Goal: Task Accomplishment & Management: Complete application form

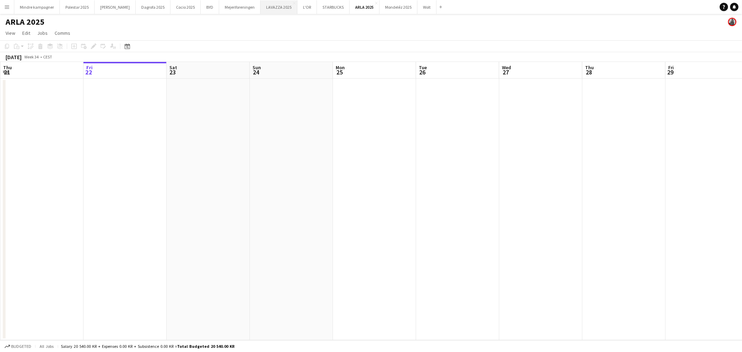
click at [261, 11] on button "LAVAZZA 2025 Close" at bounding box center [279, 7] width 37 height 14
click at [417, 8] on button "Wolt Close" at bounding box center [426, 7] width 19 height 14
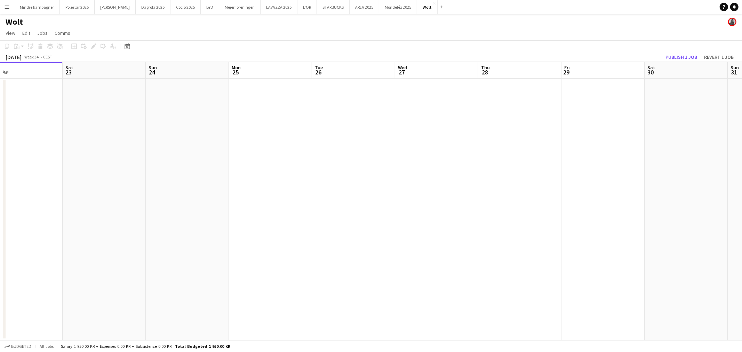
drag, startPoint x: 397, startPoint y: 235, endPoint x: 479, endPoint y: 210, distance: 86.6
click at [285, 235] on app-calendar-viewport "Wed 20 Thu 21 Fri 22 Sat 23 Sun 24 Mon 25 Tue 26 Wed 27 Thu 28 Fri 29 Sat 30 Su…" at bounding box center [371, 201] width 742 height 278
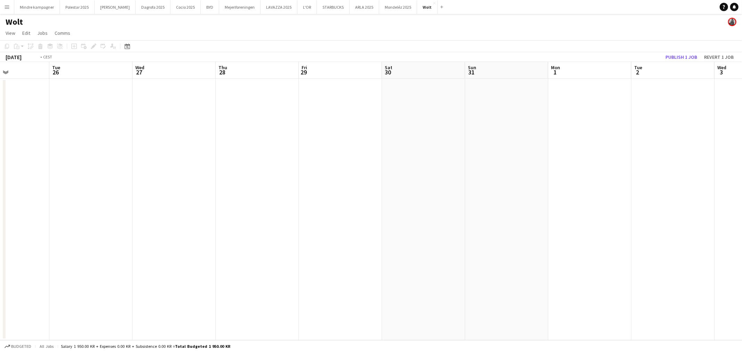
drag, startPoint x: 478, startPoint y: 208, endPoint x: 276, endPoint y: 216, distance: 202.2
click at [282, 221] on app-calendar-viewport "Fri 22 Sat 23 Sun 24 Mon 25 Tue 26 Wed 27 Thu 28 Fri 29 Sat 30 Sun 31 Mon 1 Tue…" at bounding box center [371, 201] width 742 height 278
drag, startPoint x: 561, startPoint y: 229, endPoint x: 393, endPoint y: 237, distance: 168.5
click at [282, 249] on app-calendar-viewport "Tue 26 Wed 27 Thu 28 Fri 29 Sat 30 Sun 31 Mon 1 Tue 2 Wed 3 Thu 4 Fri 5 Sat 6 S…" at bounding box center [371, 201] width 742 height 278
drag, startPoint x: 338, startPoint y: 251, endPoint x: 259, endPoint y: 246, distance: 79.2
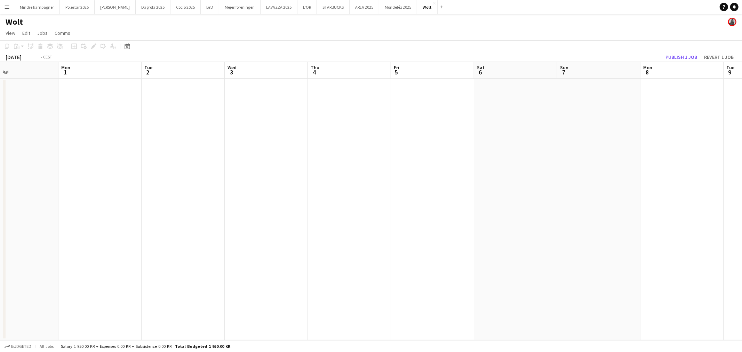
click at [259, 247] on app-calendar-viewport "Thu 28 Fri 29 Sat 30 Sun 31 Mon 1 Tue 2 Wed 3 Thu 4 Fri 5 Sat 6 Sun 7 Mon 8 Tue…" at bounding box center [371, 201] width 742 height 278
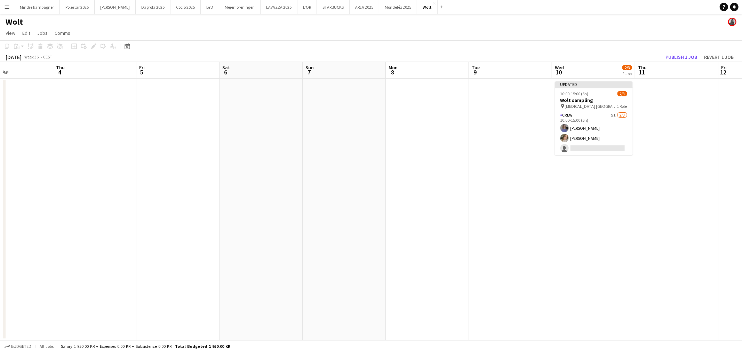
drag, startPoint x: 558, startPoint y: 256, endPoint x: 516, endPoint y: 249, distance: 42.7
click at [522, 258] on app-calendar-viewport "Sun 31 Mon 1 Tue 2 Wed 3 Thu 4 Fri 5 Sat 6 Sun 7 Mon 8 Tue 9 Wed 10 2/3 1 Job T…" at bounding box center [371, 201] width 742 height 278
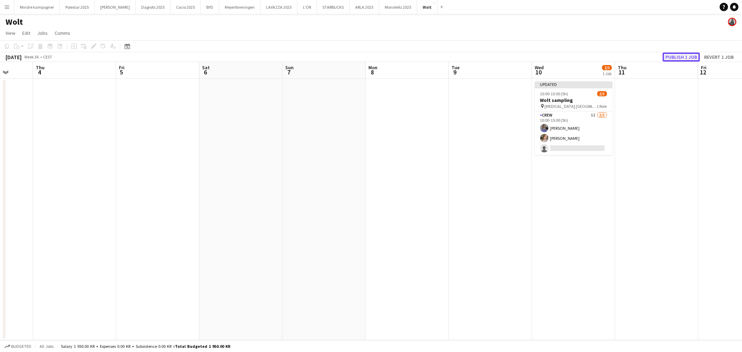
click at [687, 56] on button "Publish 1 job" at bounding box center [681, 57] width 37 height 9
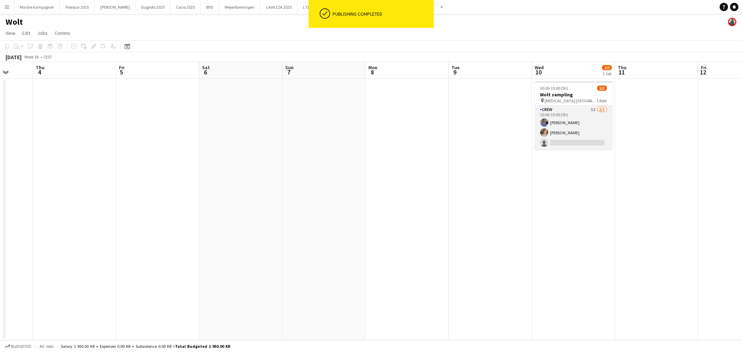
click at [597, 138] on app-card-role "Crew 5I [DATE] 10:00-15:00 (5h) [PERSON_NAME] [PERSON_NAME] single-neutral-acti…" at bounding box center [574, 128] width 78 height 44
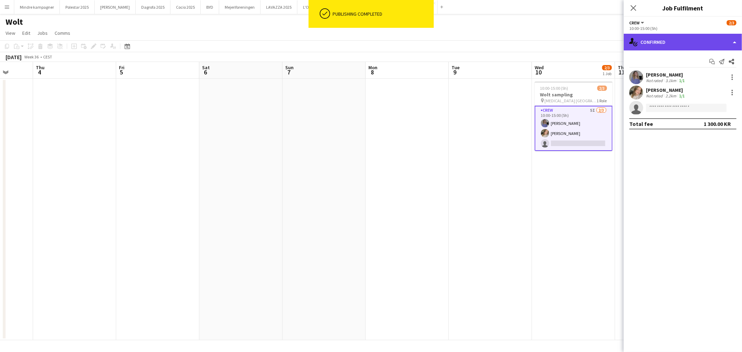
click at [670, 42] on div "single-neutral-actions-check-2 Confirmed" at bounding box center [683, 42] width 118 height 17
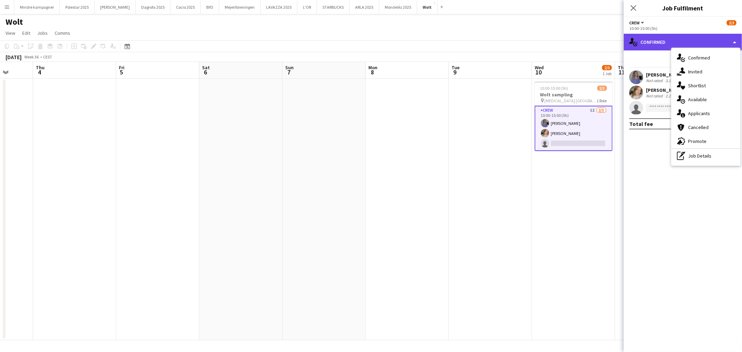
click at [658, 42] on div "single-neutral-actions-check-2 Confirmed" at bounding box center [683, 42] width 118 height 17
click at [592, 137] on app-card-role "Crew 5I [DATE] 10:00-15:00 (5h) [PERSON_NAME] [PERSON_NAME] single-neutral-acti…" at bounding box center [574, 128] width 78 height 45
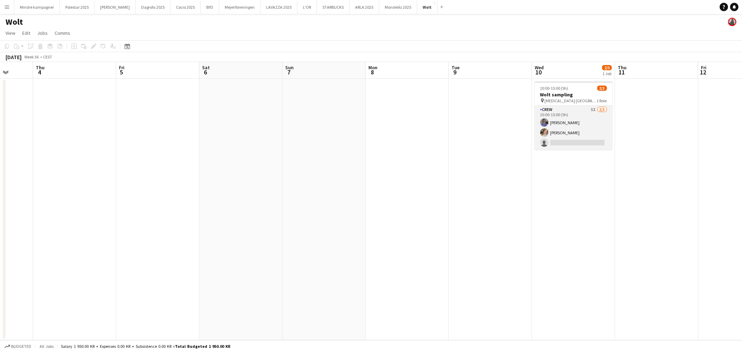
click at [592, 143] on app-card-role "Crew 5I [DATE] 10:00-15:00 (5h) [PERSON_NAME] [PERSON_NAME] single-neutral-acti…" at bounding box center [574, 128] width 78 height 44
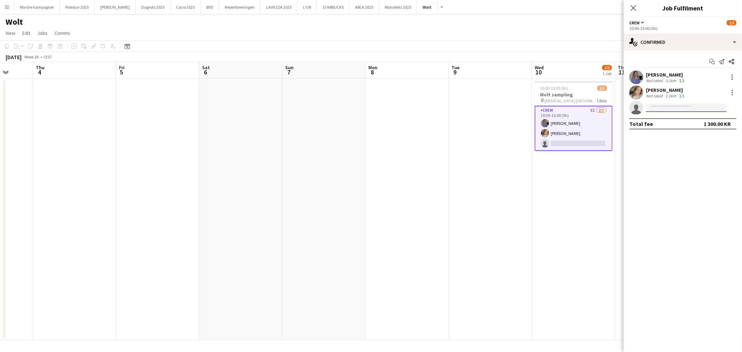
click at [679, 107] on input at bounding box center [686, 108] width 81 height 8
click at [677, 48] on div "single-neutral-actions-check-2 Confirmed" at bounding box center [683, 42] width 118 height 17
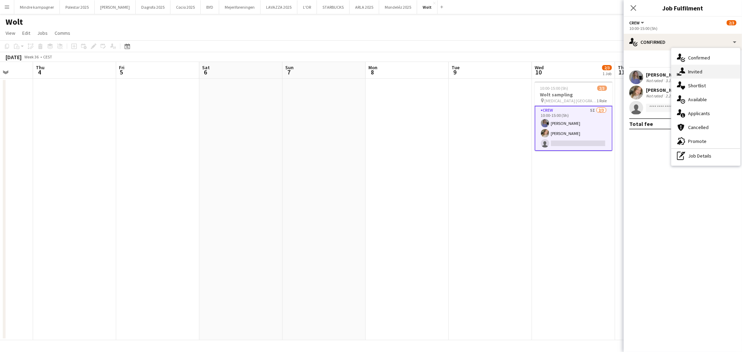
click at [688, 70] on div "single-neutral-actions-share-1 Invited" at bounding box center [705, 72] width 69 height 14
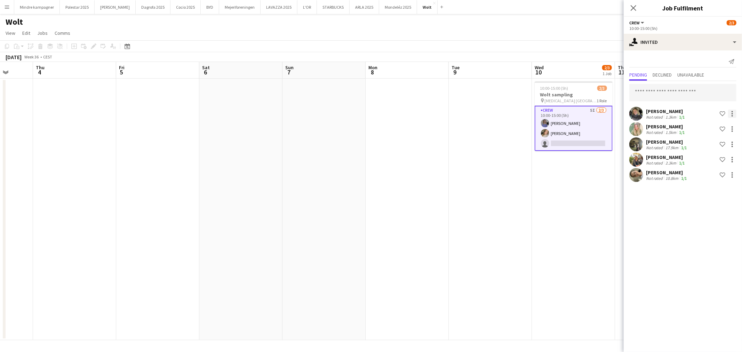
click at [734, 113] on div at bounding box center [732, 114] width 8 height 8
click at [577, 170] on div at bounding box center [371, 176] width 742 height 352
click at [564, 217] on app-date-cell "10:00-15:00 (5h) 2/3 Wolt sampling pin [MEDICAL_DATA] Aarhus 1 Role Crew 5I [DA…" at bounding box center [573, 210] width 83 height 262
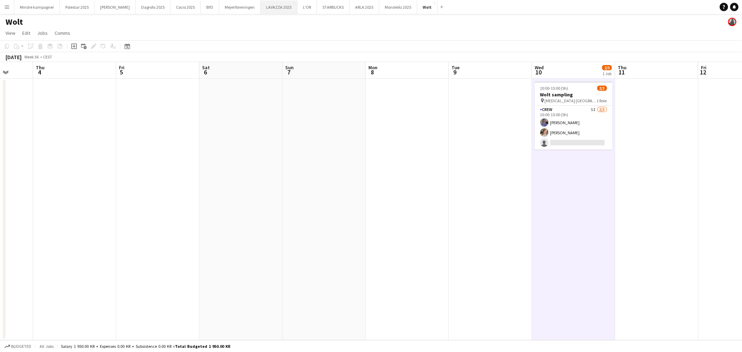
click at [261, 8] on button "LAVAZZA 2025 Close" at bounding box center [279, 7] width 37 height 14
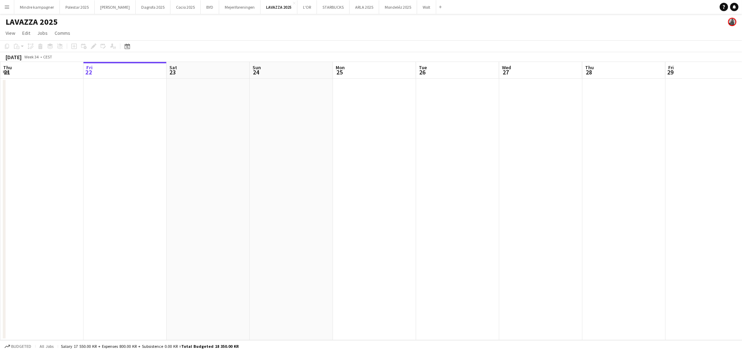
drag, startPoint x: 570, startPoint y: 166, endPoint x: 328, endPoint y: 187, distance: 243.0
click at [317, 192] on app-calendar-viewport "Tue 19 Wed 20 Thu 21 Fri 22 Sat 23 Sun 24 Mon 25 Tue 26 Wed 27 Thu 28 Fri 29 Sa…" at bounding box center [371, 201] width 742 height 278
drag, startPoint x: 552, startPoint y: 186, endPoint x: 305, endPoint y: 187, distance: 246.6
click at [301, 192] on app-calendar-viewport "Thu 21 Fri 22 Sat 23 Sun 24 Mon 25 Tue 26 Wed 27 Thu 28 Fri 29 Sat 30 Sun 31 Mo…" at bounding box center [371, 201] width 742 height 278
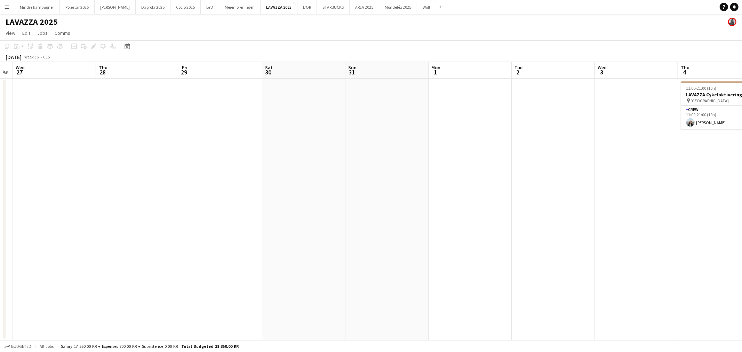
drag, startPoint x: 373, startPoint y: 191, endPoint x: 301, endPoint y: 193, distance: 72.4
click at [301, 193] on app-calendar-viewport "Sun 24 Mon 25 Tue 26 Wed 27 Thu 28 Fri 29 Sat 30 Sun 31 Mon 1 Tue 2 Wed 3 Thu 4…" at bounding box center [371, 201] width 742 height 278
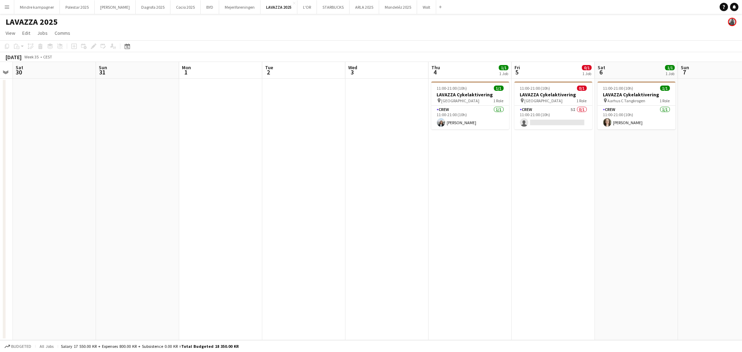
scroll to position [0, 245]
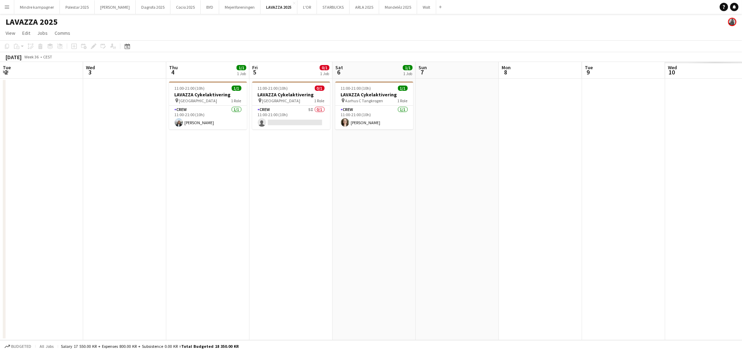
drag, startPoint x: 359, startPoint y: 205, endPoint x: 533, endPoint y: 199, distance: 173.7
click at [275, 206] on app-calendar-viewport "Sat 30 Sun 31 Mon 1 Tue 2 Wed 3 Thu 4 1/1 1 Job Fri 5 0/1 1 Job Sat 6 1/1 1 Job…" at bounding box center [371, 201] width 742 height 278
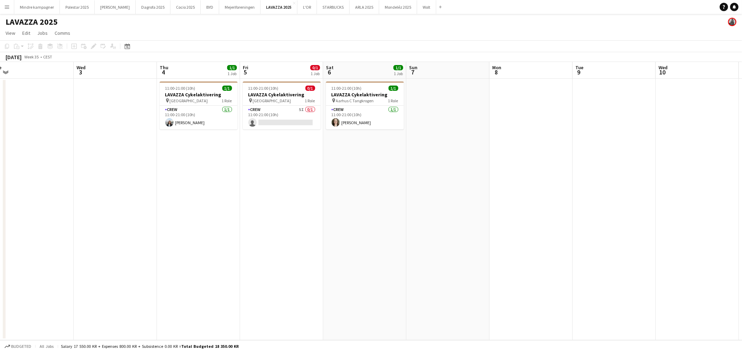
drag, startPoint x: 524, startPoint y: 204, endPoint x: 370, endPoint y: 188, distance: 155.3
click at [286, 206] on app-calendar-viewport "Sat 30 Sun 31 Mon 1 Tue 2 Wed 3 Thu 4 1/1 1 Job Fri 5 0/1 1 Job Sat 6 1/1 1 Job…" at bounding box center [371, 201] width 742 height 278
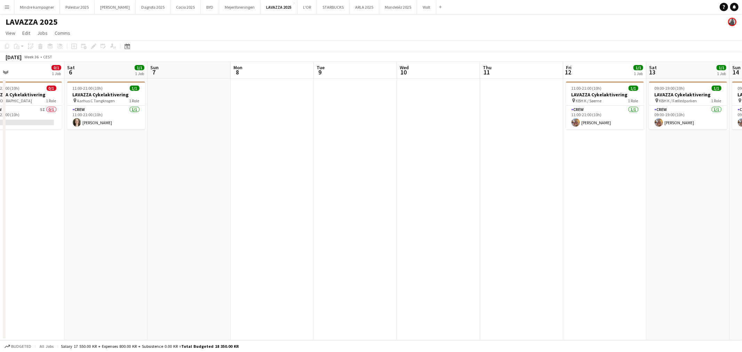
scroll to position [0, 273]
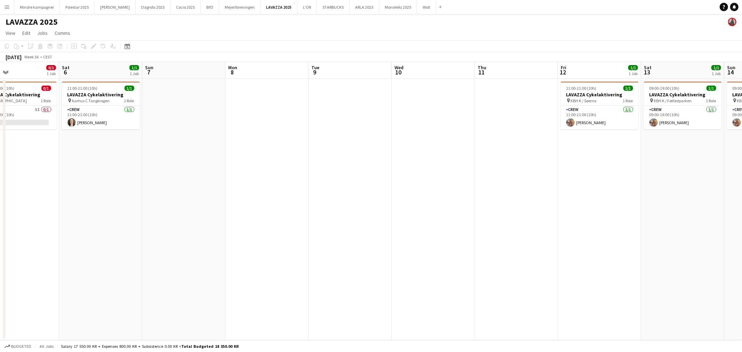
drag, startPoint x: 465, startPoint y: 184, endPoint x: 446, endPoint y: 187, distance: 20.1
click at [446, 187] on app-calendar-viewport "Tue 2 Wed 3 Thu 4 1/1 1 Job Fri 5 0/1 1 Job Sat 6 1/1 1 Job Sun 7 Mon 8 Tue 9 W…" at bounding box center [371, 201] width 742 height 278
click at [344, 127] on app-date-cell at bounding box center [350, 210] width 83 height 262
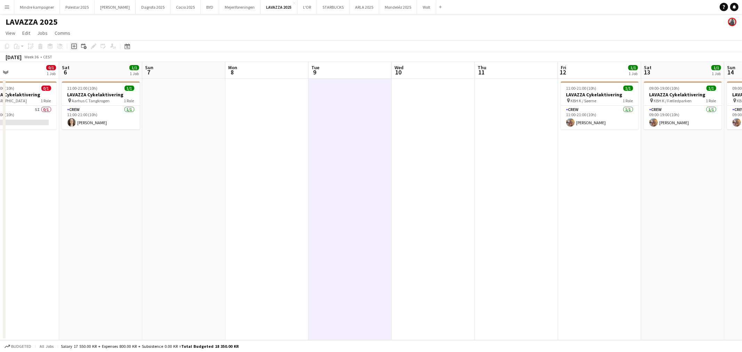
click at [73, 43] on icon at bounding box center [74, 46] width 6 height 6
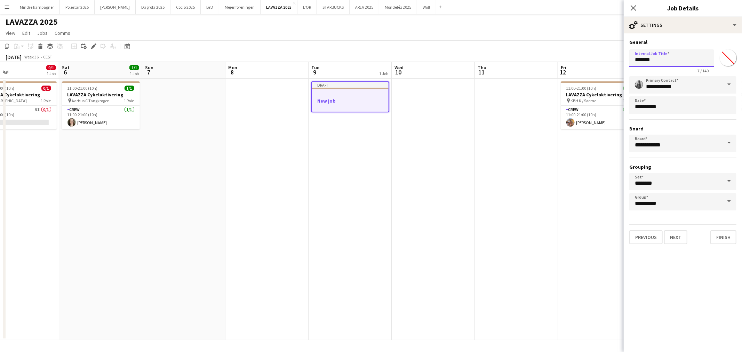
click at [677, 64] on input "*******" at bounding box center [671, 57] width 85 height 17
type input "**********"
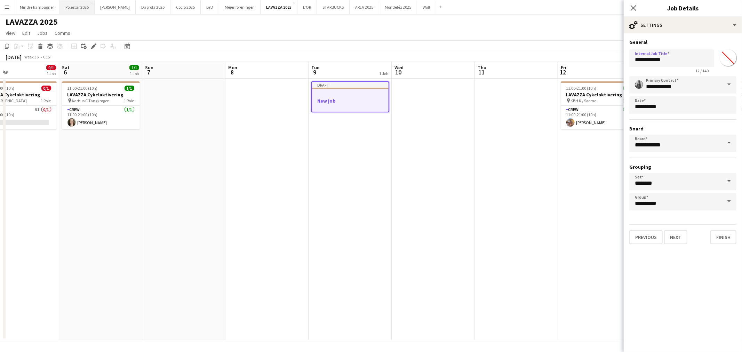
click at [78, 6] on button "Polestar 2025 Close" at bounding box center [77, 7] width 35 height 14
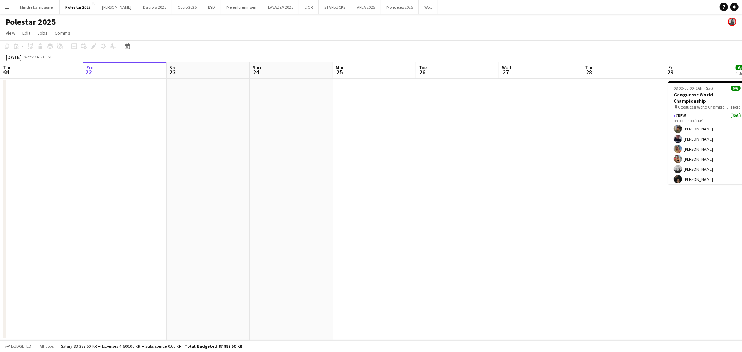
drag, startPoint x: 471, startPoint y: 177, endPoint x: 273, endPoint y: 205, distance: 199.8
click at [273, 205] on app-calendar-viewport "Tue 19 Wed 20 Thu 21 Fri 22 Sat 23 Sun 24 Mon 25 Tue 26 Wed 27 Thu 28 Fri 29 6/…" at bounding box center [371, 201] width 742 height 278
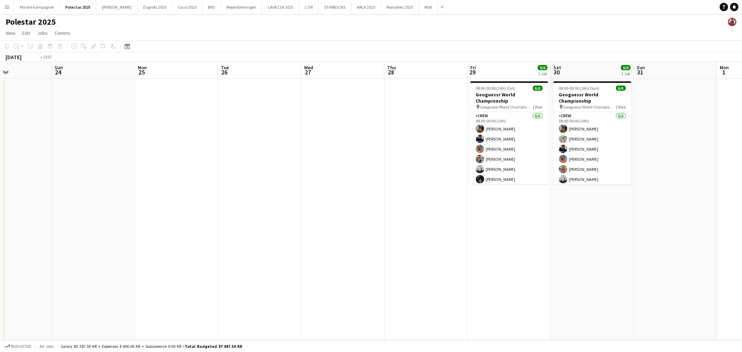
drag, startPoint x: 344, startPoint y: 231, endPoint x: 311, endPoint y: 234, distance: 33.3
click at [312, 234] on app-calendar-viewport "Wed 20 Thu 21 Fri 22 Sat 23 Sun 24 Mon 25 Tue 26 Wed 27 Thu 28 Fri 29 6/6 1 Job…" at bounding box center [371, 201] width 742 height 278
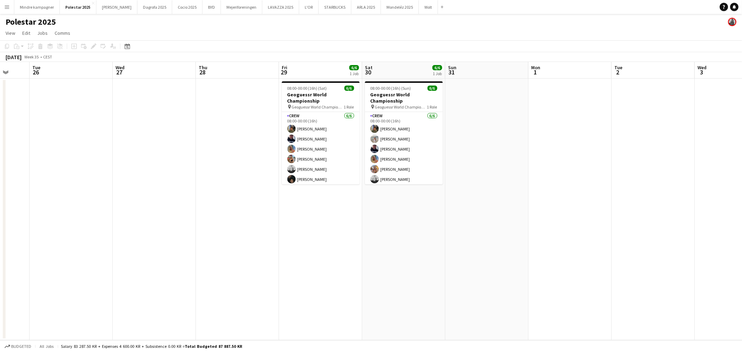
drag, startPoint x: 341, startPoint y: 243, endPoint x: 285, endPoint y: 242, distance: 56.0
click at [253, 250] on app-calendar-viewport "Sat 23 Sun 24 Mon 25 Tue 26 Wed 27 Thu 28 Fri 29 6/6 1 Job Sat 30 6/6 1 Job Sun…" at bounding box center [371, 201] width 742 height 278
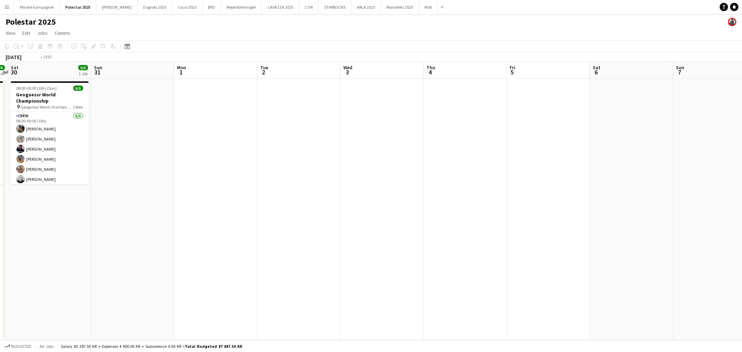
drag, startPoint x: 401, startPoint y: 242, endPoint x: 336, endPoint y: 246, distance: 65.5
click at [336, 246] on app-calendar-viewport "Wed 27 Thu 28 Fri 29 6/6 1 Job Sat 30 6/6 1 Job Sun 31 Mon 1 Tue 2 Wed 3 Thu 4 …" at bounding box center [371, 201] width 742 height 278
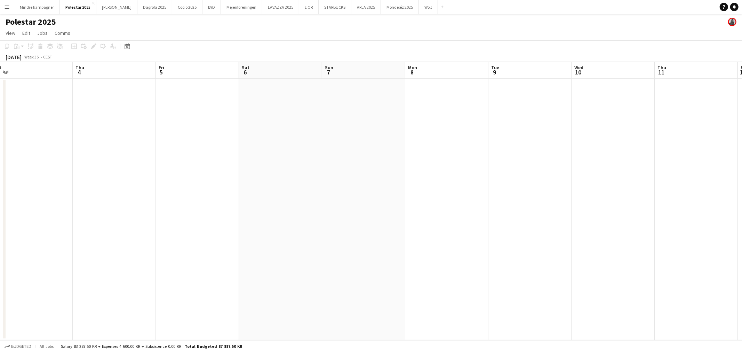
drag, startPoint x: 420, startPoint y: 241, endPoint x: 254, endPoint y: 246, distance: 166.4
click at [254, 246] on app-calendar-viewport "Sun 31 Mon 1 Tue 2 Wed 3 Thu 4 Fri 5 Sat 6 Sun 7 Mon 8 Tue 9 Wed 10 Thu 11 Fri …" at bounding box center [371, 201] width 742 height 278
drag, startPoint x: 419, startPoint y: 245, endPoint x: 324, endPoint y: 257, distance: 96.3
click at [324, 257] on app-calendar-viewport "Tue 2 Wed 3 Thu 4 Fri 5 Sat 6 Sun 7 Mon 8 Tue 9 Wed 10 Thu 11 Fri 12 Sat 13 Sun…" at bounding box center [371, 201] width 742 height 278
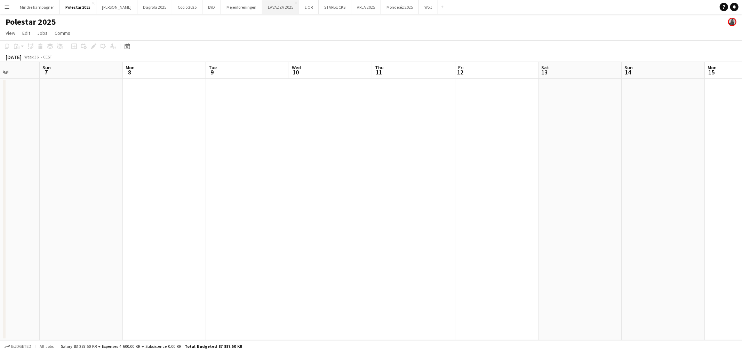
click at [262, 9] on button "LAVAZZA 2025 Close" at bounding box center [280, 7] width 37 height 14
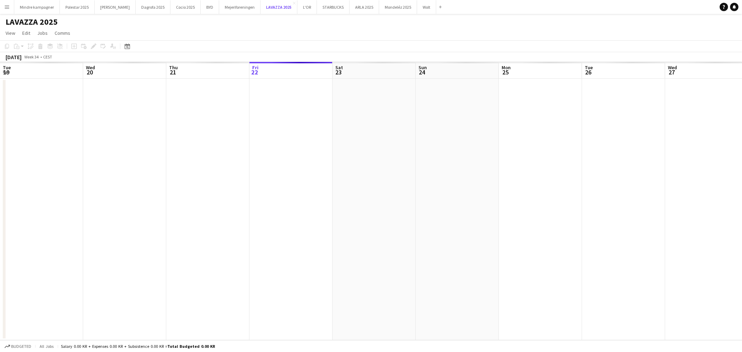
scroll to position [0, 166]
drag, startPoint x: 546, startPoint y: 173, endPoint x: 415, endPoint y: 201, distance: 134.5
click at [434, 207] on app-calendar-viewport "Tue 19 Wed 20 Thu 21 Fri 22 Sat 23 Sun 24 Mon 25 Tue 26 Wed 27 Thu 28 Fri 29 Sa…" at bounding box center [371, 201] width 742 height 278
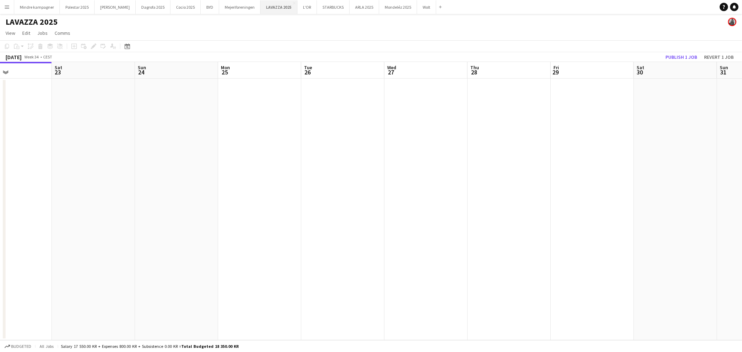
click at [265, 6] on button "LAVAZZA 2025 Close" at bounding box center [279, 7] width 37 height 14
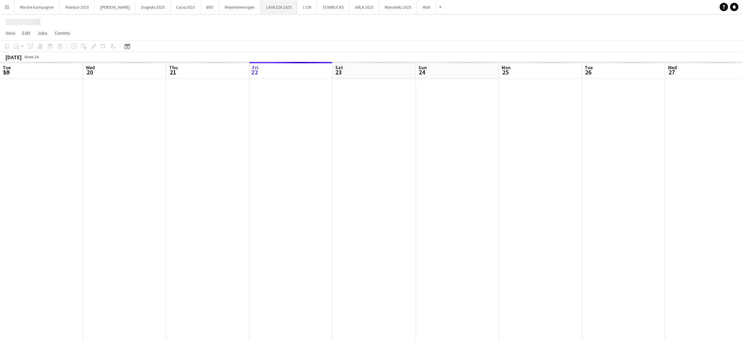
scroll to position [0, 166]
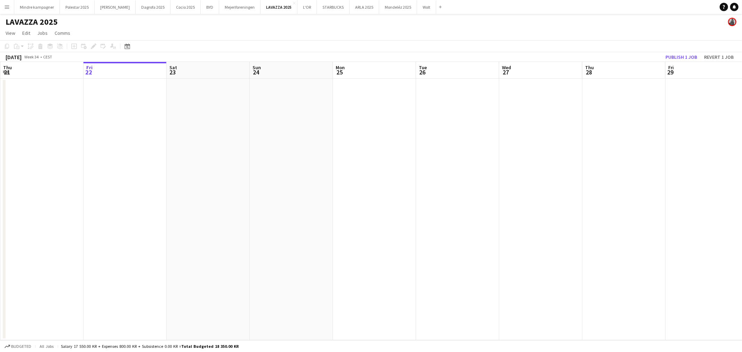
click at [350, 249] on app-calendar-viewport "Tue 19 Wed 20 Thu 21 Fri 22 Sat 23 Sun 24 Mon 25 Tue 26 Wed 27 Thu 28 Fri 29 Sa…" at bounding box center [371, 201] width 742 height 278
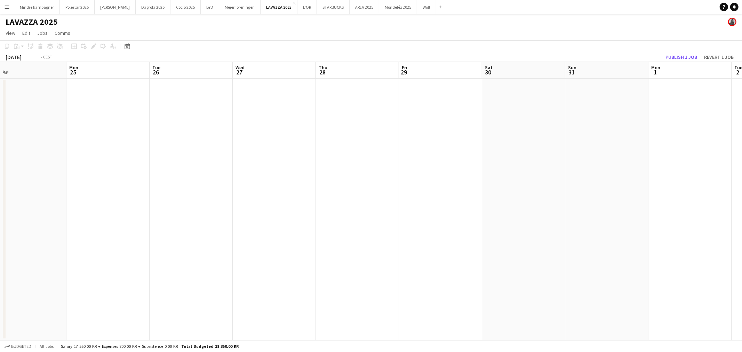
drag, startPoint x: 605, startPoint y: 255, endPoint x: 296, endPoint y: 246, distance: 309.4
click at [305, 248] on app-calendar-viewport "Thu 21 Fri 22 Sat 23 Sun 24 Mon 25 Tue 26 Wed 27 Thu 28 Fri 29 Sat 30 Sun 31 Mo…" at bounding box center [371, 201] width 742 height 278
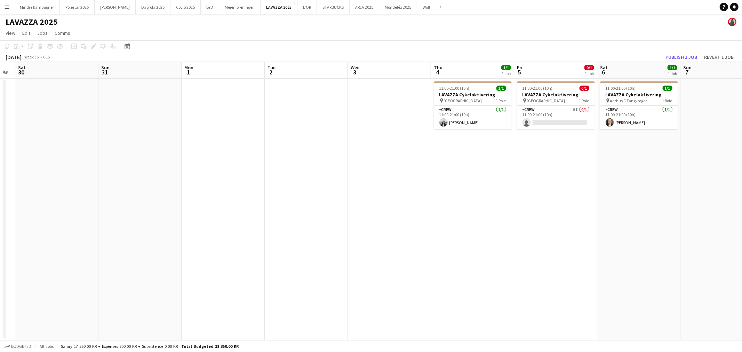
drag, startPoint x: 538, startPoint y: 246, endPoint x: 327, endPoint y: 220, distance: 213.1
click at [314, 235] on app-calendar-viewport "Wed 27 Thu 28 Fri 29 Sat 30 Sun 31 Mon 1 Tue 2 Wed 3 Thu 4 1/1 1 Job Fri 5 0/1 …" at bounding box center [371, 201] width 742 height 278
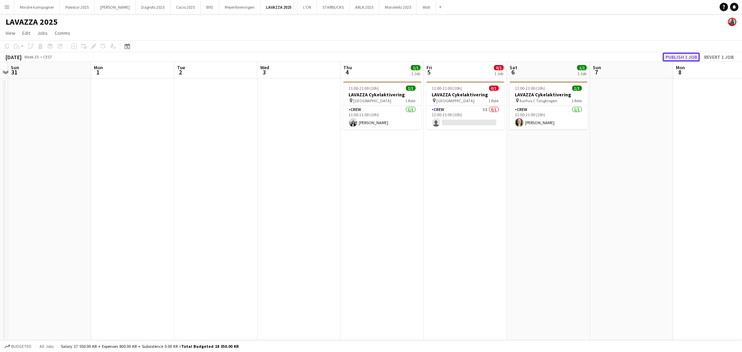
click at [686, 54] on button "Publish 1 job" at bounding box center [681, 57] width 37 height 9
drag, startPoint x: 362, startPoint y: 284, endPoint x: 248, endPoint y: 294, distance: 114.8
click at [248, 294] on app-calendar-viewport "Thu 28 Fri 29 Sat 30 Sun 31 Mon 1 Tue 2 Wed 3 Thu 4 1/1 1 Job Fri 5 0/1 1 Job S…" at bounding box center [371, 201] width 742 height 278
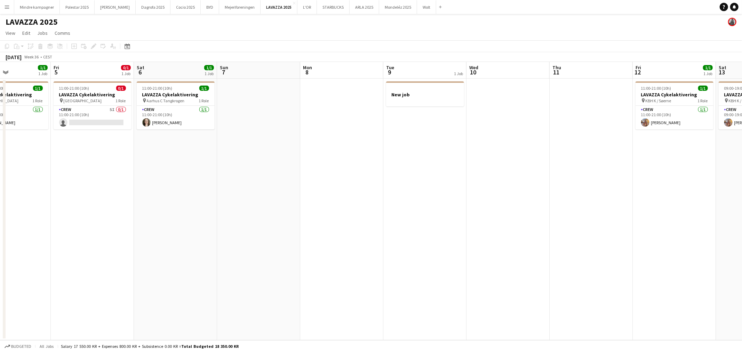
drag, startPoint x: 415, startPoint y: 269, endPoint x: 344, endPoint y: 273, distance: 70.4
click at [338, 284] on app-calendar-viewport "Mon 1 Tue 2 Wed 3 Thu 4 1/1 1 Job Fri 5 0/1 1 Job Sat 6 1/1 1 Job Sun 7 Mon 8 T…" at bounding box center [371, 201] width 742 height 278
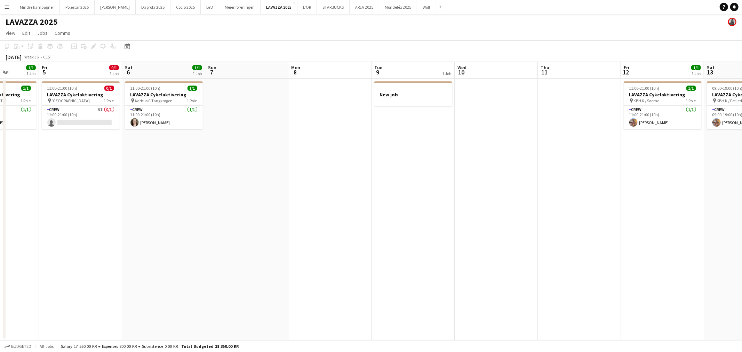
drag, startPoint x: 414, startPoint y: 190, endPoint x: 399, endPoint y: 199, distance: 16.8
click at [399, 199] on app-calendar-viewport "Tue 2 Wed 3 Thu 4 1/1 1 Job Fri 5 0/1 1 Job Sat 6 1/1 1 Job Sun 7 Mon 8 Tue 9 1…" at bounding box center [371, 201] width 742 height 278
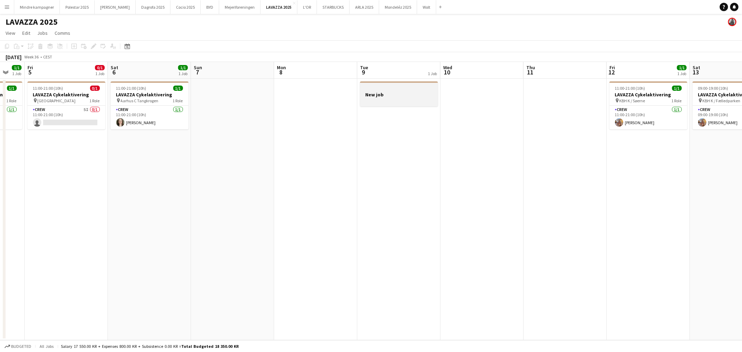
click at [405, 99] on div at bounding box center [399, 101] width 78 height 6
click at [93, 49] on icon "Edit" at bounding box center [94, 46] width 6 height 6
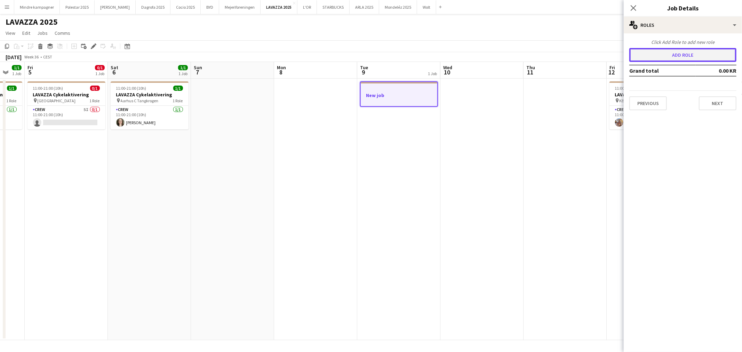
click at [695, 61] on button "Add role" at bounding box center [682, 55] width 107 height 14
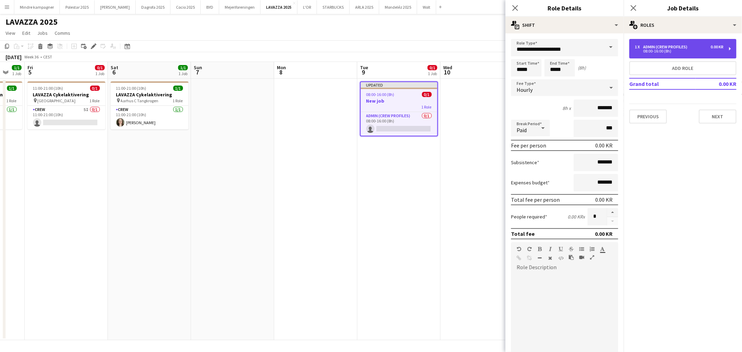
click at [667, 45] on div "Admin (crew profiles)" at bounding box center [666, 47] width 47 height 5
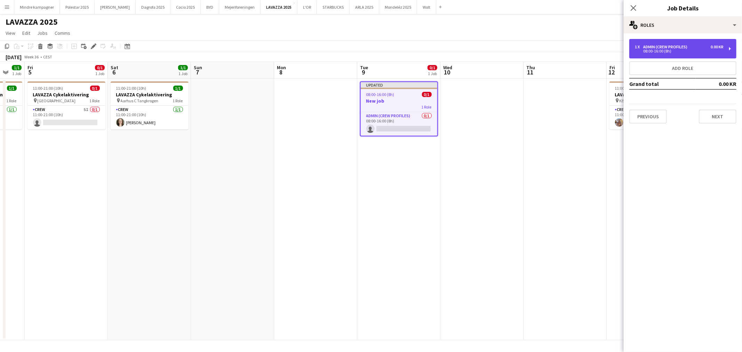
click at [669, 45] on div "Admin (crew profiles)" at bounding box center [666, 47] width 47 height 5
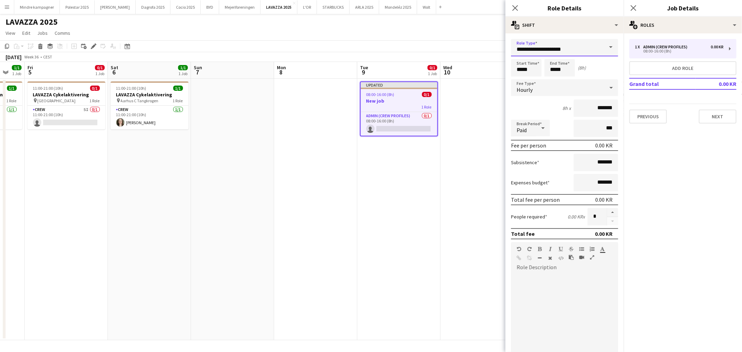
click at [573, 44] on input "**********" at bounding box center [564, 47] width 107 height 17
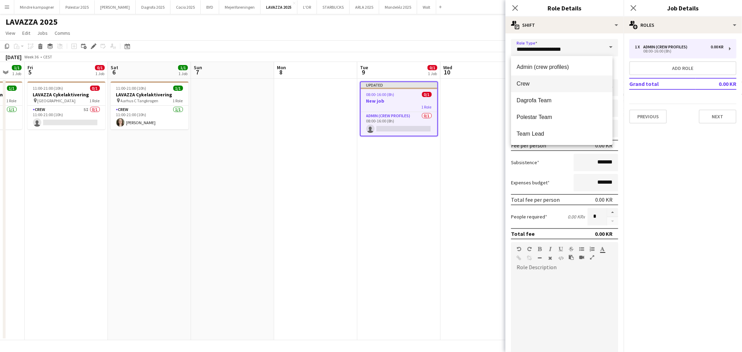
click at [532, 83] on span "Crew" at bounding box center [562, 83] width 90 height 7
type input "****"
type input "*********"
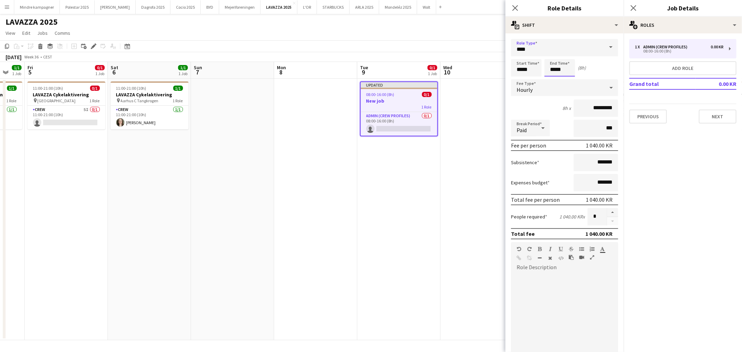
click at [554, 70] on input "*****" at bounding box center [559, 67] width 31 height 17
type input "*****"
click at [550, 54] on div at bounding box center [553, 55] width 14 height 7
click at [518, 68] on input "*****" at bounding box center [526, 67] width 31 height 17
click at [519, 78] on div at bounding box center [519, 80] width 14 height 7
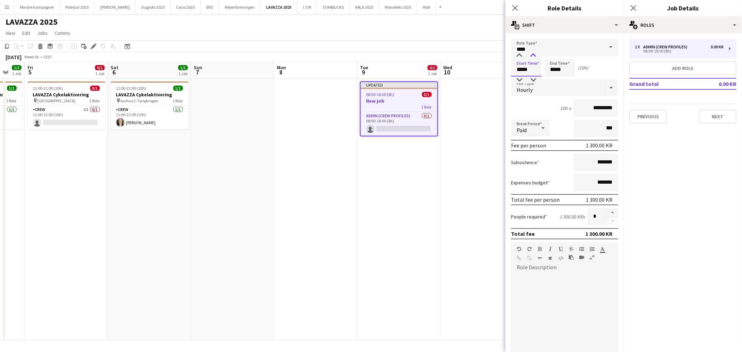
click at [533, 56] on div at bounding box center [533, 55] width 14 height 7
click at [550, 72] on input "*****" at bounding box center [559, 67] width 31 height 17
click at [526, 68] on input "*****" at bounding box center [526, 67] width 31 height 17
type input "*****"
click at [529, 55] on div at bounding box center [533, 55] width 14 height 7
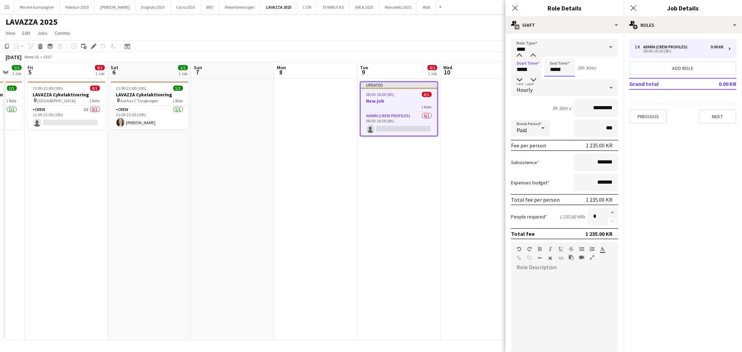
click at [548, 70] on input "*****" at bounding box center [559, 67] width 31 height 17
click at [565, 56] on div at bounding box center [567, 55] width 14 height 7
click at [554, 283] on div at bounding box center [564, 314] width 107 height 83
click at [559, 69] on input "*****" at bounding box center [559, 67] width 31 height 17
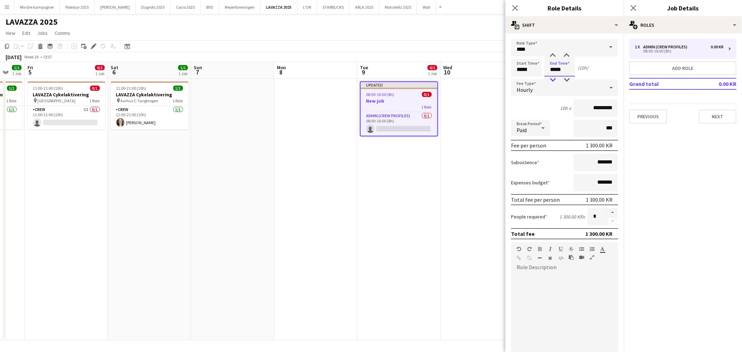
type input "*****"
click at [550, 77] on div at bounding box center [553, 80] width 14 height 7
click at [550, 286] on div at bounding box center [564, 314] width 107 height 83
click at [586, 107] on input "*********" at bounding box center [596, 107] width 45 height 17
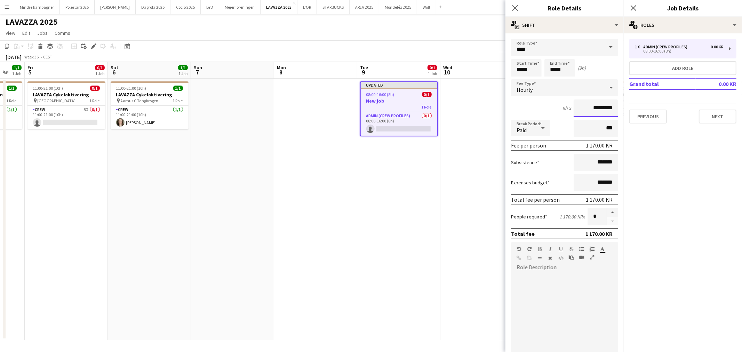
click at [586, 107] on input "*********" at bounding box center [596, 107] width 45 height 17
type input "******"
click at [714, 118] on button "Next" at bounding box center [718, 117] width 38 height 14
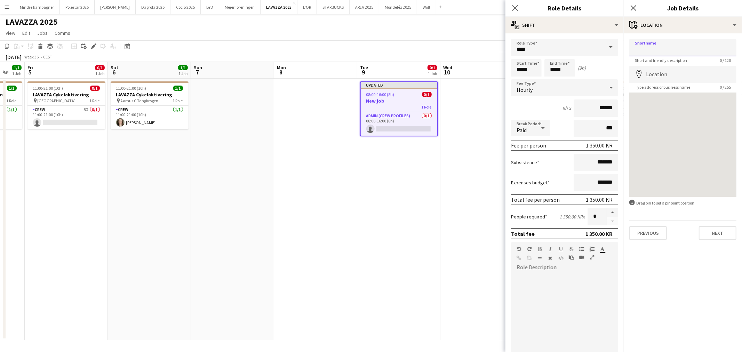
click at [673, 52] on input "Shortname" at bounding box center [682, 47] width 107 height 17
drag, startPoint x: 544, startPoint y: 285, endPoint x: 489, endPoint y: 269, distance: 57.2
click at [544, 286] on div at bounding box center [564, 314] width 107 height 83
click at [543, 278] on div at bounding box center [564, 314] width 107 height 83
paste div
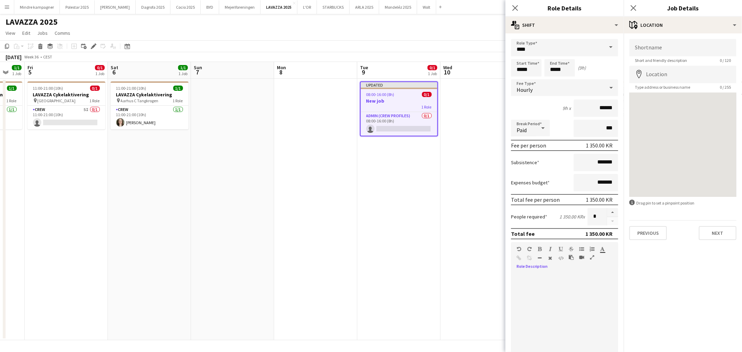
click at [569, 255] on icon "button" at bounding box center [571, 257] width 5 height 5
click at [536, 282] on div "**********" at bounding box center [561, 314] width 101 height 83
click at [580, 289] on div "**********" at bounding box center [561, 314] width 101 height 83
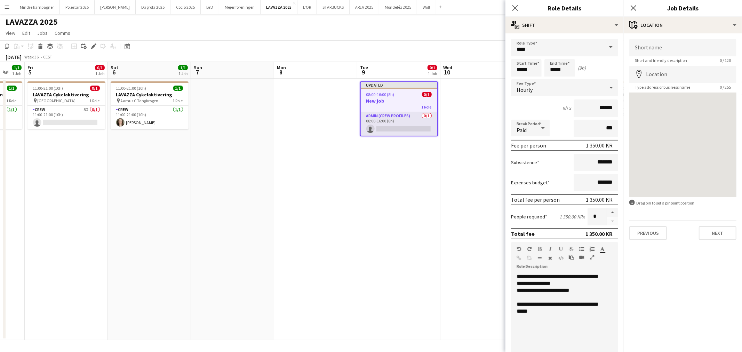
click at [416, 126] on app-card-role "Admin (crew profiles) 0/1 08:00-16:00 (8h) single-neutral-actions" at bounding box center [399, 124] width 77 height 24
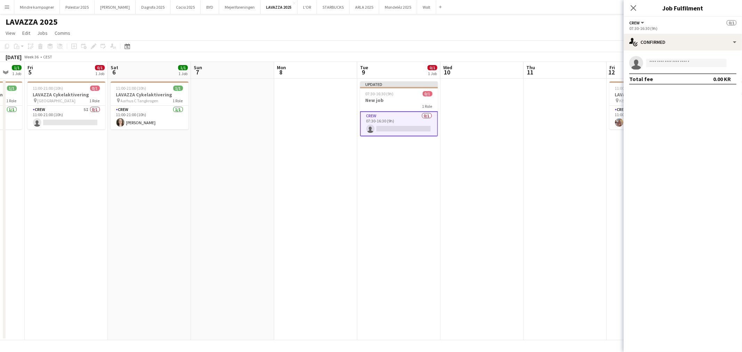
click at [681, 67] on app-invite-slot "single-neutral-actions" at bounding box center [683, 63] width 118 height 14
click at [680, 65] on input at bounding box center [686, 63] width 81 height 8
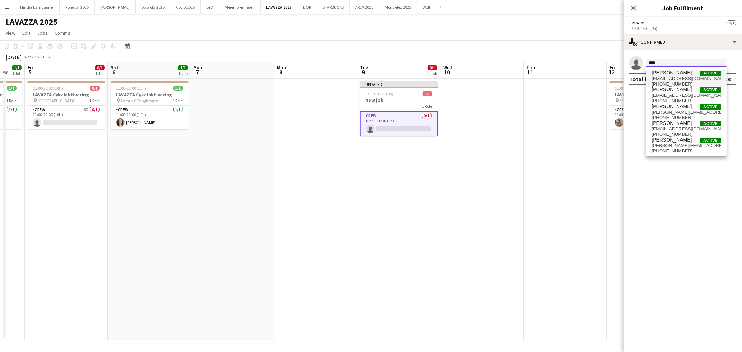
type input "****"
click at [677, 74] on span "[PERSON_NAME]" at bounding box center [672, 73] width 40 height 6
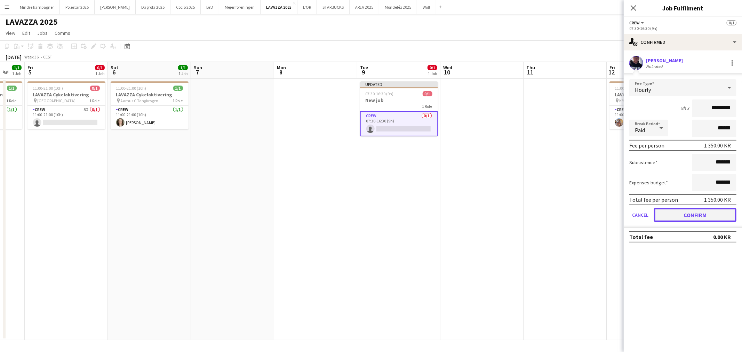
click at [714, 214] on button "Confirm" at bounding box center [695, 215] width 82 height 14
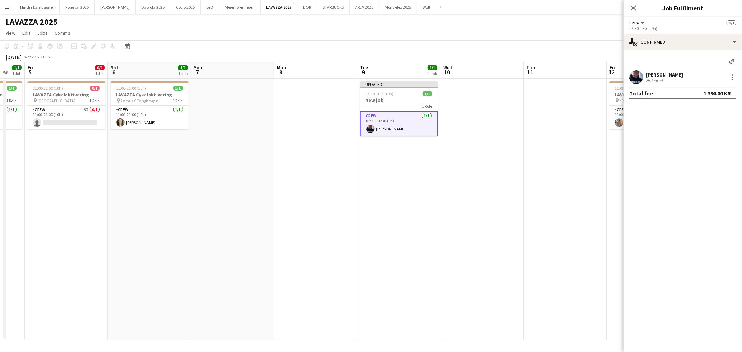
click at [525, 234] on app-date-cell at bounding box center [565, 210] width 83 height 262
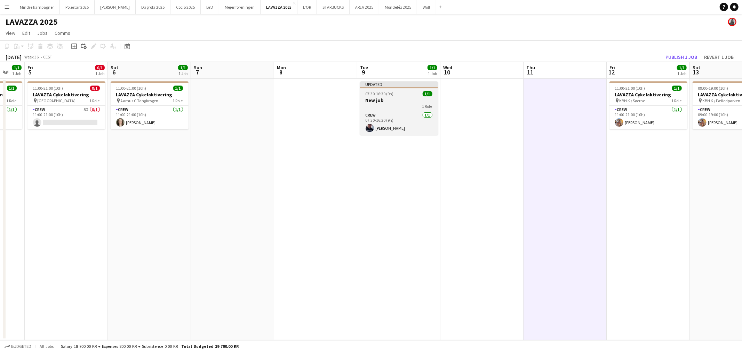
click at [408, 95] on div "07:30-16:30 (9h) 1/1" at bounding box center [399, 93] width 78 height 5
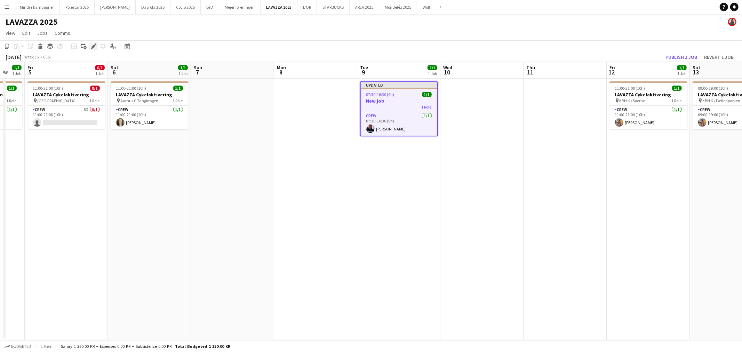
click at [92, 47] on icon at bounding box center [93, 47] width 4 height 4
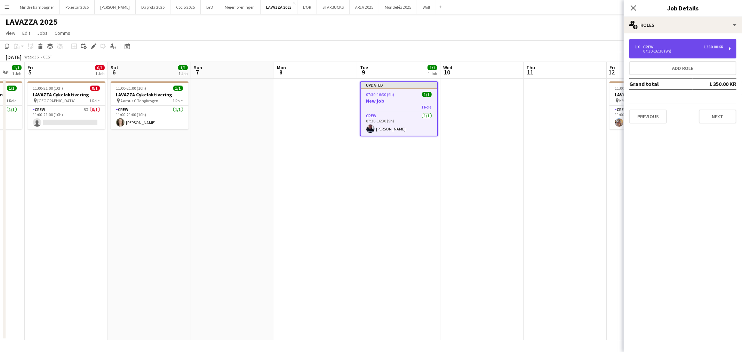
click at [662, 49] on div "07:30-16:30 (9h)" at bounding box center [679, 50] width 89 height 3
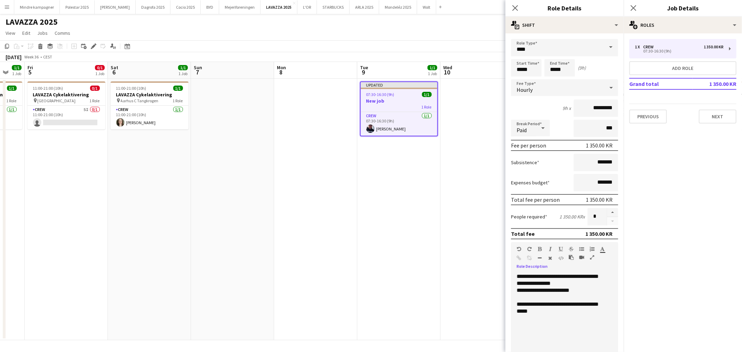
click at [583, 273] on div "**********" at bounding box center [561, 314] width 101 height 83
click at [574, 281] on div "**********" at bounding box center [561, 314] width 101 height 83
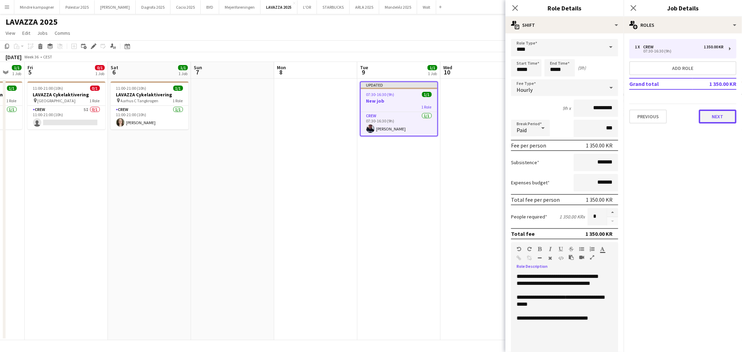
click at [722, 116] on button "Next" at bounding box center [718, 117] width 38 height 14
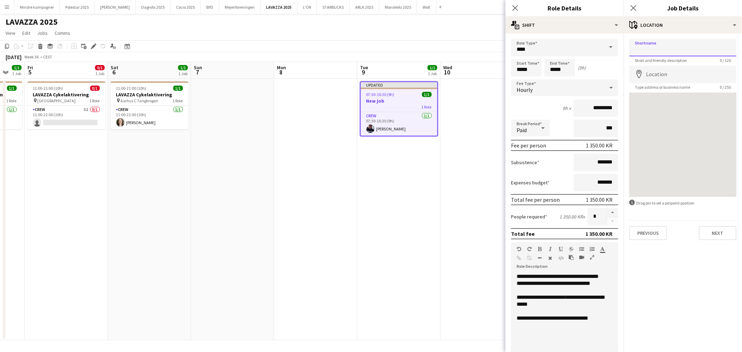
click at [663, 50] on input "Shortname" at bounding box center [682, 47] width 107 height 17
type input "**********"
click at [650, 74] on input "Location" at bounding box center [682, 74] width 107 height 17
type input "**********"
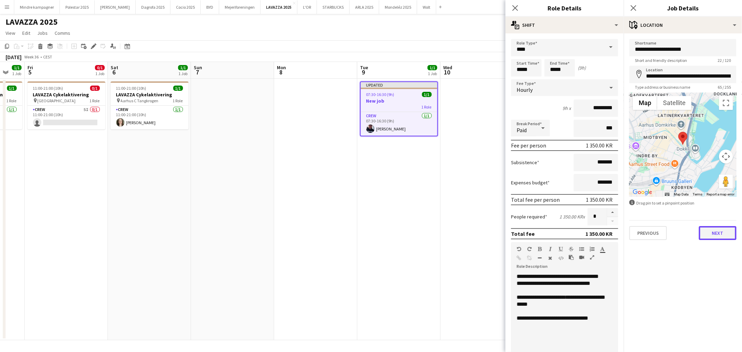
click at [734, 229] on button "Next" at bounding box center [718, 233] width 38 height 14
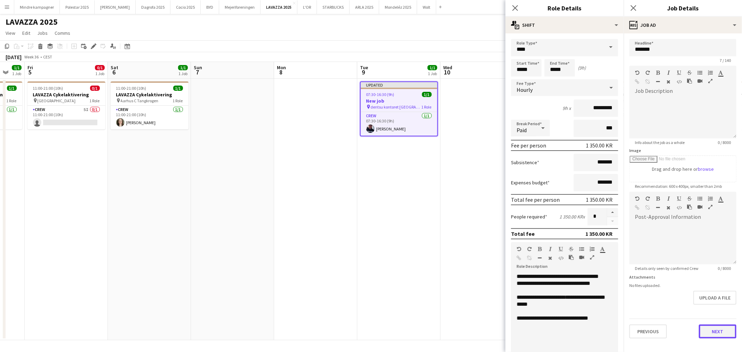
click at [720, 332] on button "Next" at bounding box center [718, 332] width 38 height 14
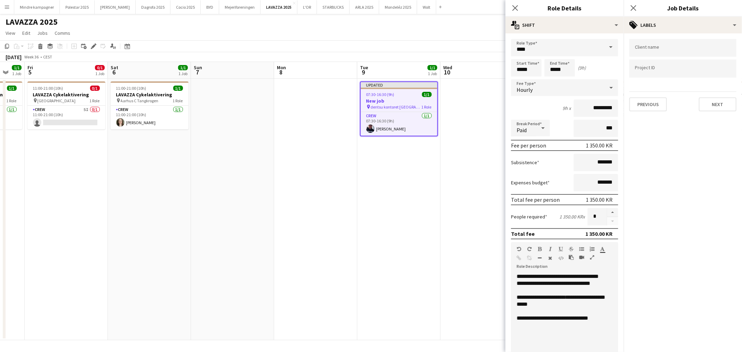
click at [663, 48] on input "Type to search client labels..." at bounding box center [683, 48] width 96 height 6
type input "****"
click at [654, 70] on div "LAVAZZA" at bounding box center [682, 69] width 107 height 17
click at [444, 267] on app-date-cell at bounding box center [481, 210] width 83 height 262
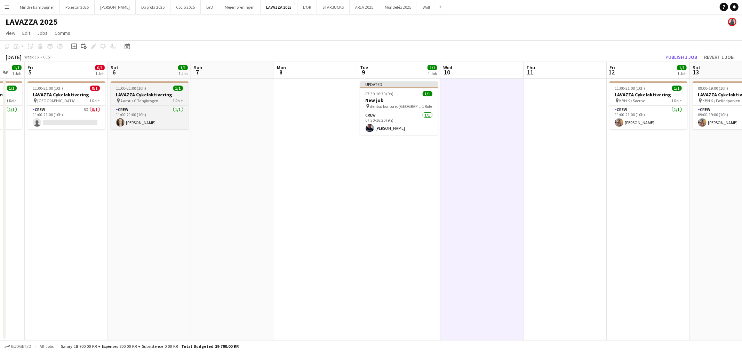
click at [166, 90] on div "11:00-21:00 (10h) 1/1" at bounding box center [150, 88] width 78 height 5
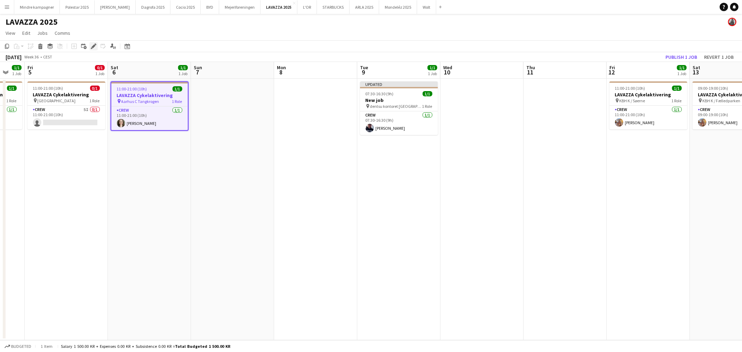
click at [91, 46] on icon "Edit" at bounding box center [94, 46] width 6 height 6
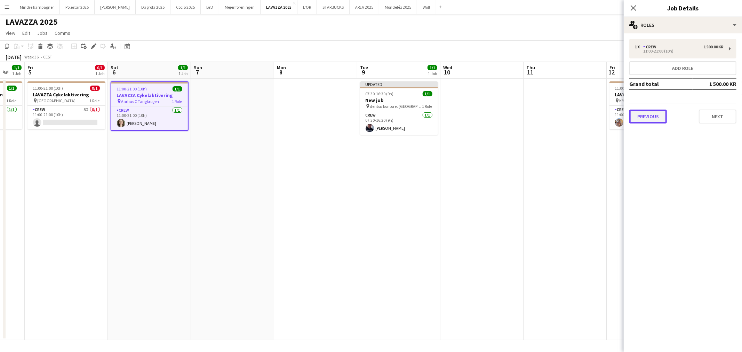
click at [639, 115] on button "Previous" at bounding box center [648, 117] width 38 height 14
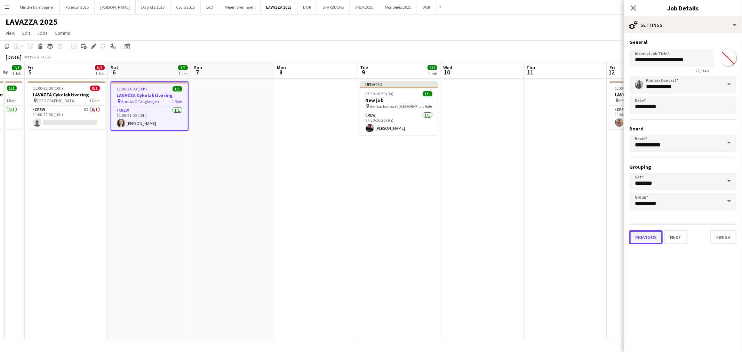
click at [640, 232] on button "Previous" at bounding box center [645, 237] width 33 height 14
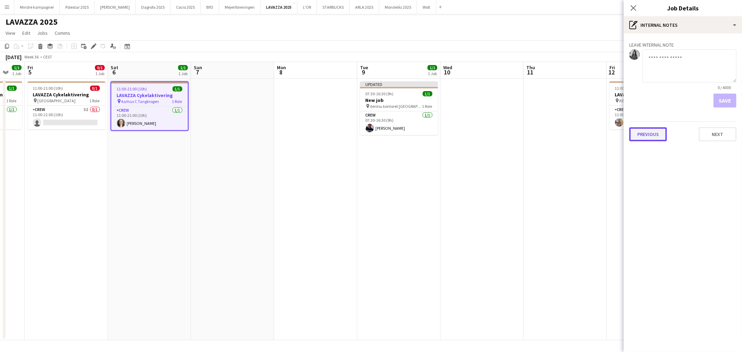
click at [646, 129] on button "Previous" at bounding box center [648, 134] width 38 height 14
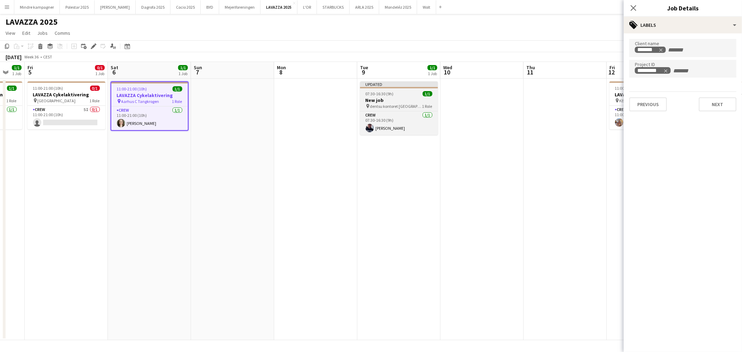
click at [399, 100] on h3 "New job" at bounding box center [399, 100] width 78 height 6
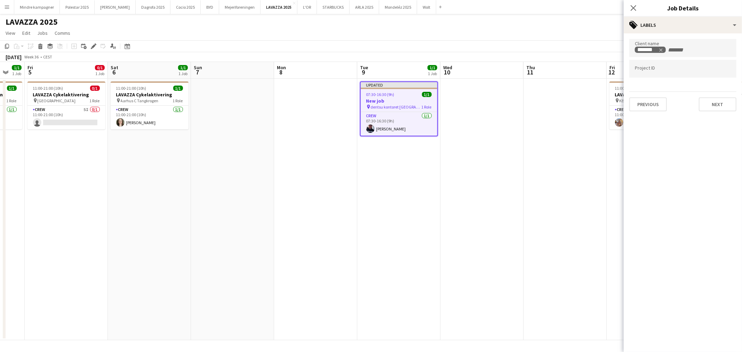
click at [661, 70] on input "Type to search project ID labels..." at bounding box center [683, 69] width 96 height 6
type input "****"
click at [654, 109] on div "MEKA 0019" at bounding box center [682, 106] width 107 height 17
click at [585, 172] on app-date-cell at bounding box center [565, 210] width 83 height 262
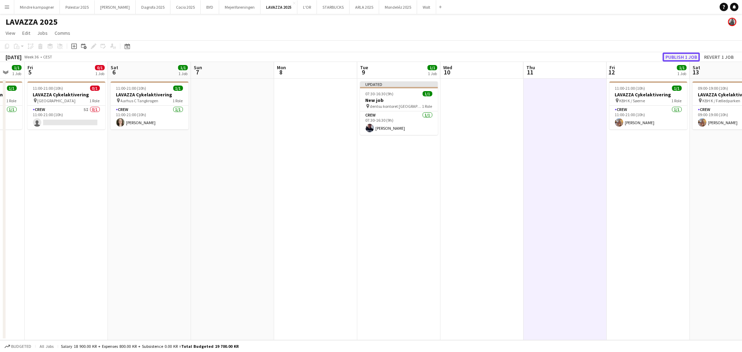
click at [676, 56] on button "Publish 1 job" at bounding box center [681, 57] width 37 height 9
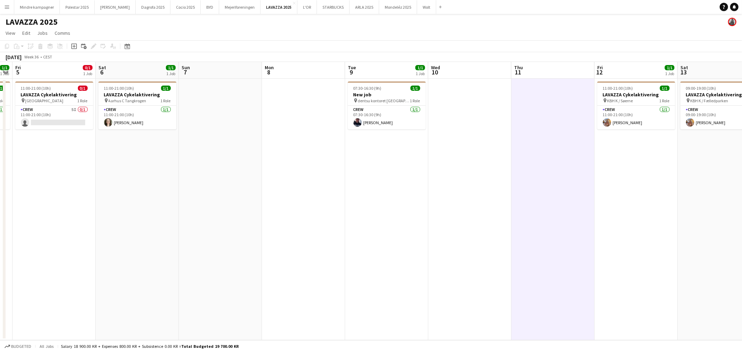
drag, startPoint x: 547, startPoint y: 234, endPoint x: 447, endPoint y: 253, distance: 102.1
click at [447, 253] on app-calendar-viewport "Tue 2 Wed 3 Thu 4 1/1 1 Job Fri 5 0/1 1 Job Sat 6 1/1 1 Job Sun 7 Mon 8 Tue 9 1…" at bounding box center [371, 201] width 742 height 278
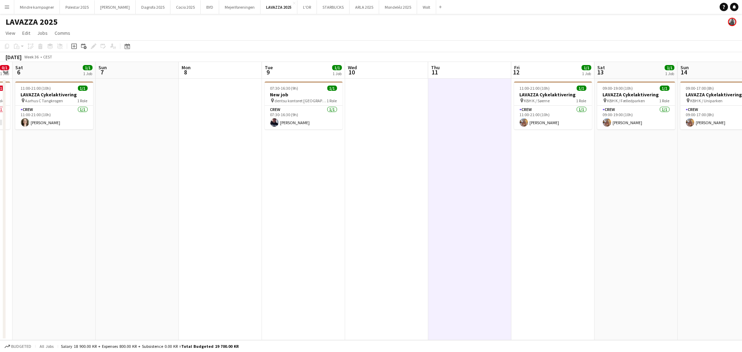
scroll to position [0, 241]
drag, startPoint x: 557, startPoint y: 248, endPoint x: 463, endPoint y: 261, distance: 94.1
click at [463, 261] on app-calendar-viewport "Wed 3 Thu 4 1/1 1 Job Fri 5 0/1 1 Job Sat 6 1/1 1 Job Sun 7 Mon 8 Tue 9 1/1 1 J…" at bounding box center [371, 201] width 742 height 278
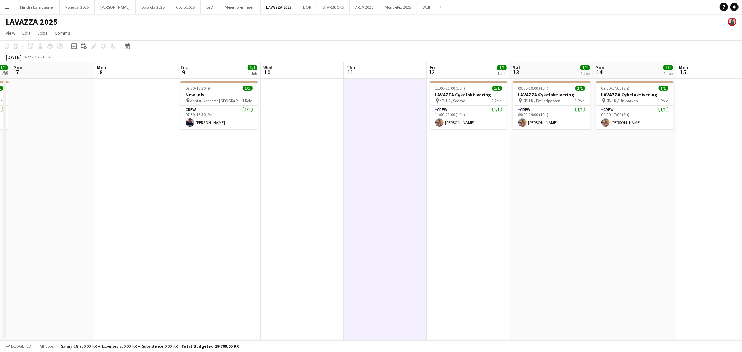
scroll to position [0, 251]
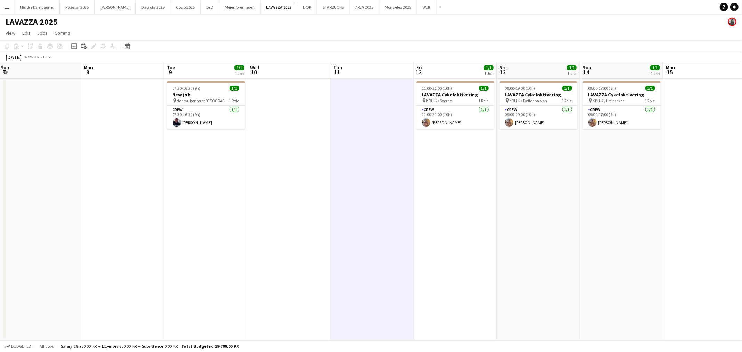
click at [463, 261] on app-date-cell "11:00-21:00 (10h) 1/1 LAVAZZA Cykelaktivering pin KBH K / Søerne 1 Role Crew [D…" at bounding box center [455, 210] width 83 height 262
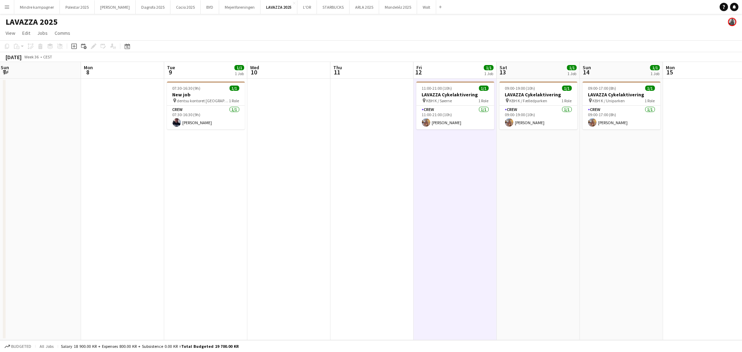
click at [383, 253] on app-date-cell at bounding box center [371, 210] width 83 height 262
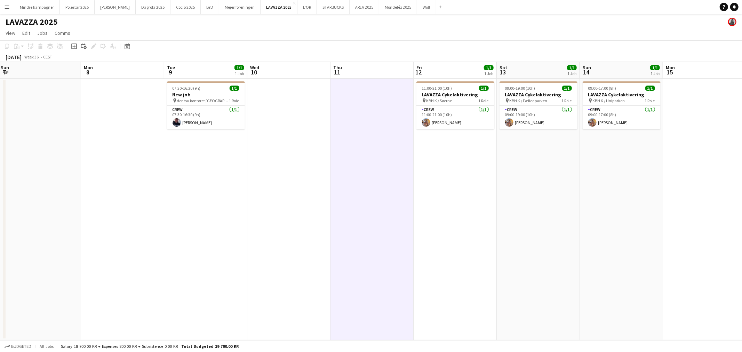
click at [306, 266] on app-date-cell at bounding box center [288, 210] width 83 height 262
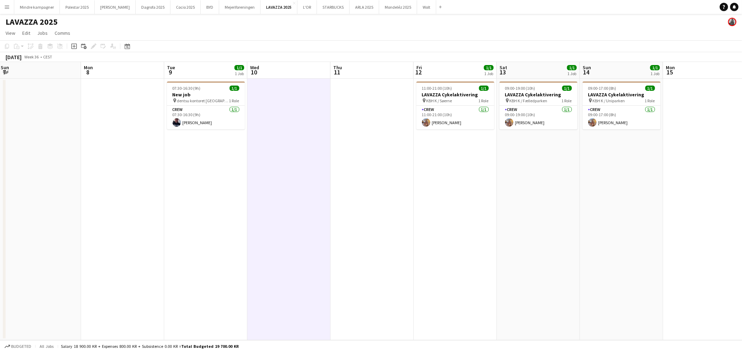
click at [213, 266] on app-date-cell "07:30-16:30 (9h) 1/1 New job pin dentsu kontoret Aarhus 1 Role Crew [DATE] 07:3…" at bounding box center [205, 210] width 83 height 262
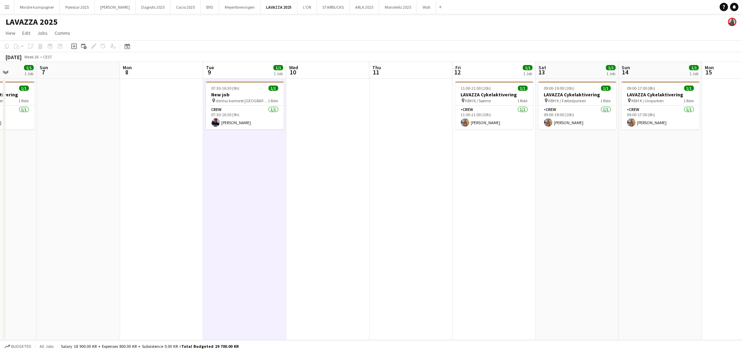
drag, startPoint x: 210, startPoint y: 268, endPoint x: 261, endPoint y: 272, distance: 51.3
click at [261, 272] on app-calendar-viewport "Thu 4 1/1 1 Job Fri 5 0/1 1 Job Sat 6 1/1 1 Job Sun 7 Mon 8 Tue 9 1/1 1 Job Wed…" at bounding box center [371, 201] width 742 height 278
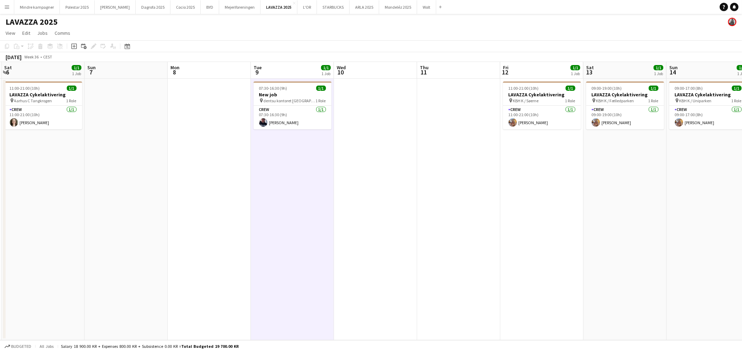
scroll to position [0, 164]
drag, startPoint x: 268, startPoint y: 265, endPoint x: 304, endPoint y: 269, distance: 36.3
click at [304, 269] on app-calendar-viewport "Thu 4 1/1 1 Job Fri 5 0/1 1 Job Sat 6 1/1 1 Job Sun 7 Mon 8 Tue 9 1/1 1 Job Wed…" at bounding box center [371, 201] width 742 height 278
click at [280, 93] on h3 "New job" at bounding box center [293, 94] width 78 height 6
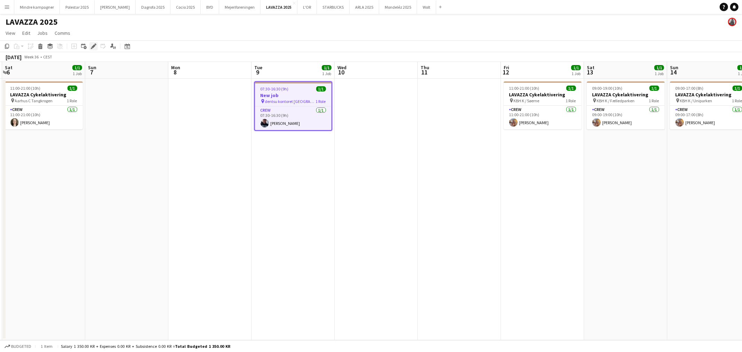
click at [95, 44] on icon at bounding box center [96, 44] width 2 height 2
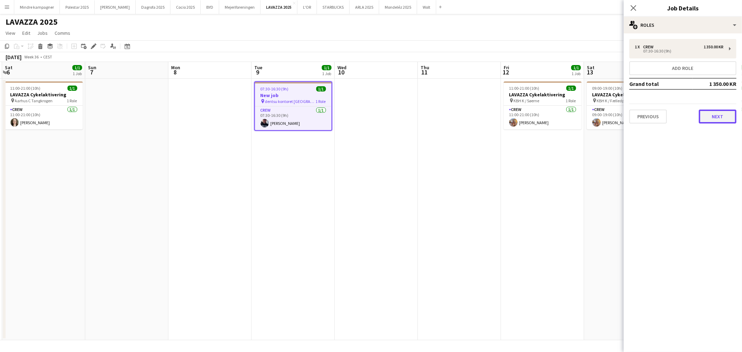
click at [710, 112] on button "Next" at bounding box center [718, 117] width 38 height 14
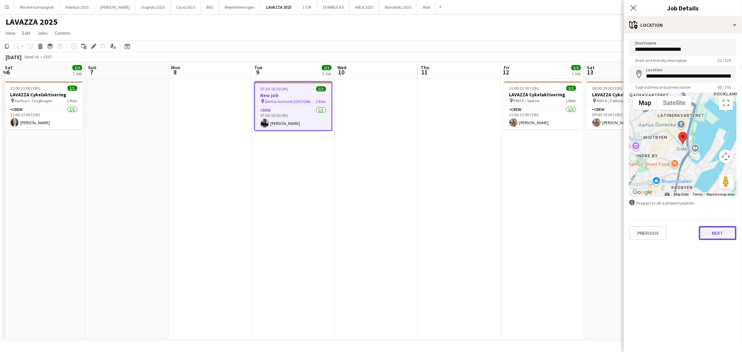
click at [717, 233] on button "Next" at bounding box center [718, 233] width 38 height 14
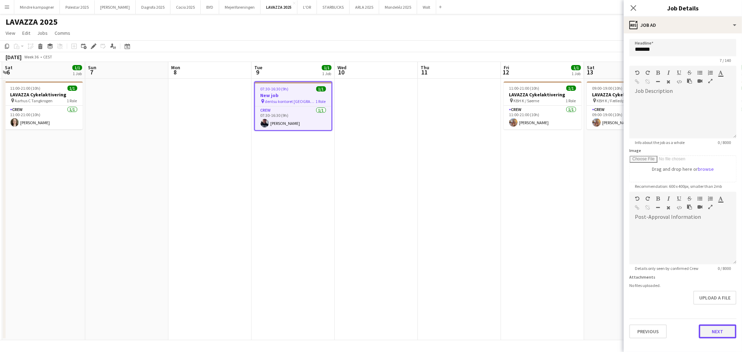
click at [729, 331] on button "Next" at bounding box center [718, 332] width 38 height 14
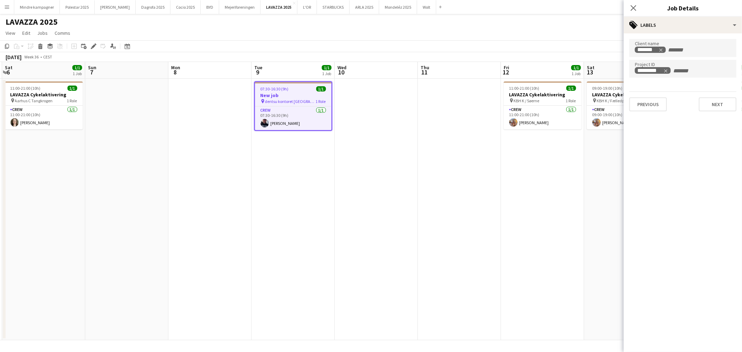
click at [399, 214] on app-date-cell at bounding box center [376, 210] width 83 height 262
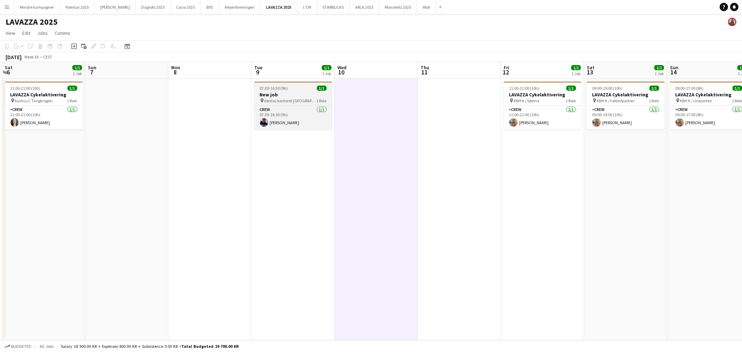
click at [303, 99] on span "dentsu kontoret [GEOGRAPHIC_DATA]" at bounding box center [290, 100] width 52 height 5
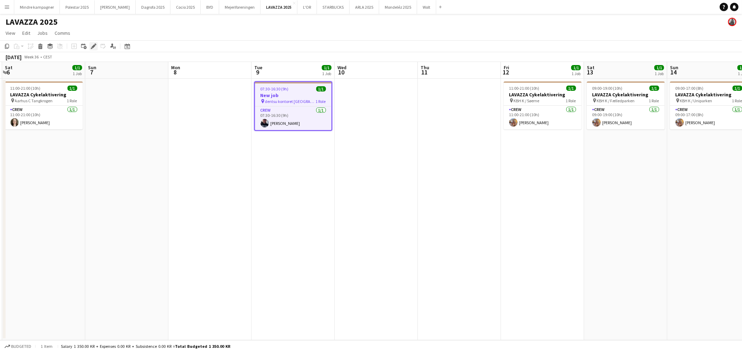
click at [96, 47] on div "Edit" at bounding box center [93, 46] width 8 height 8
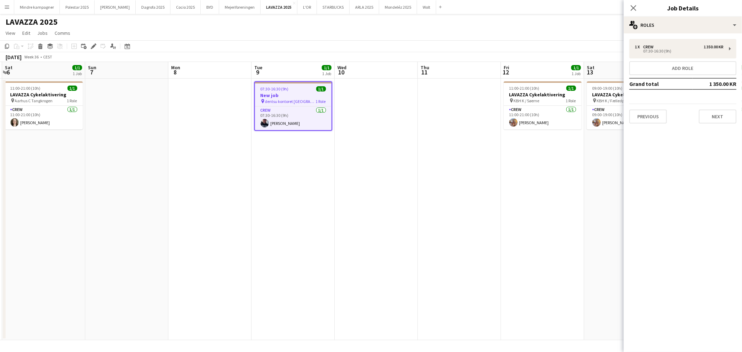
click at [626, 114] on div "1 x Crew 1 350.00 KR 07:30-16:30 (9h) Add role Grand total 1 350.00 KR Previous…" at bounding box center [683, 81] width 118 height 85
click at [652, 121] on button "Previous" at bounding box center [648, 117] width 38 height 14
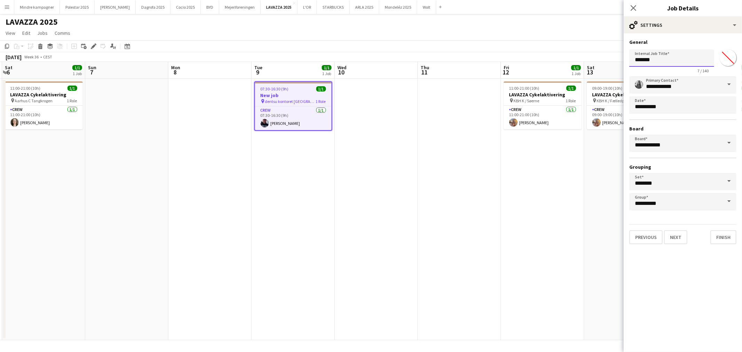
click at [655, 62] on input "*******" at bounding box center [671, 57] width 85 height 17
type input "**********"
click at [676, 239] on button "Next" at bounding box center [675, 237] width 23 height 14
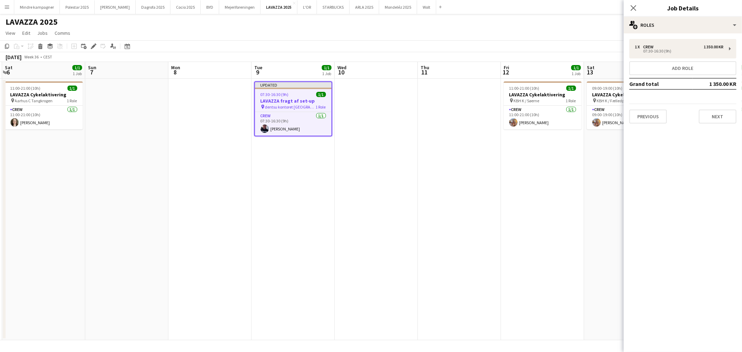
click at [477, 206] on app-date-cell at bounding box center [459, 210] width 83 height 262
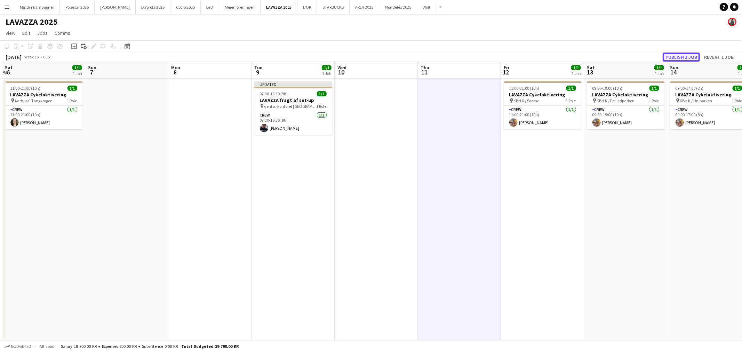
click at [672, 54] on button "Publish 1 job" at bounding box center [681, 57] width 37 height 9
